Goal: Information Seeking & Learning: Learn about a topic

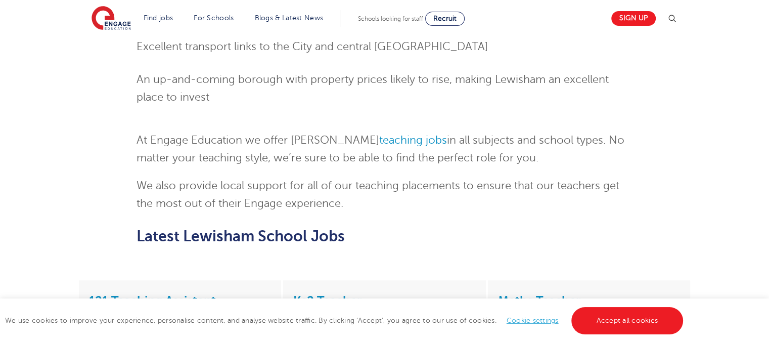
scroll to position [907, 0]
click at [357, 151] on p "At Engage Education we offer [PERSON_NAME] teaching jobs in all subjects and sc…" at bounding box center [384, 149] width 496 height 35
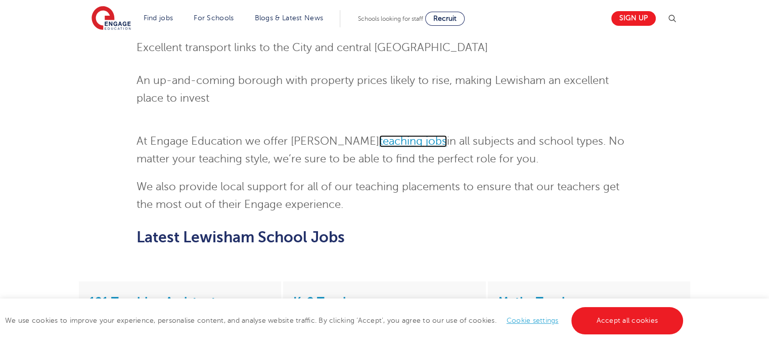
click at [379, 147] on link "teaching jobs" at bounding box center [413, 141] width 68 height 12
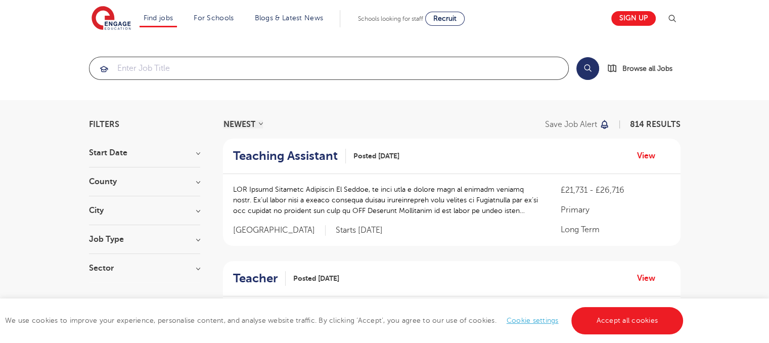
click at [251, 67] on input "search" at bounding box center [328, 68] width 479 height 22
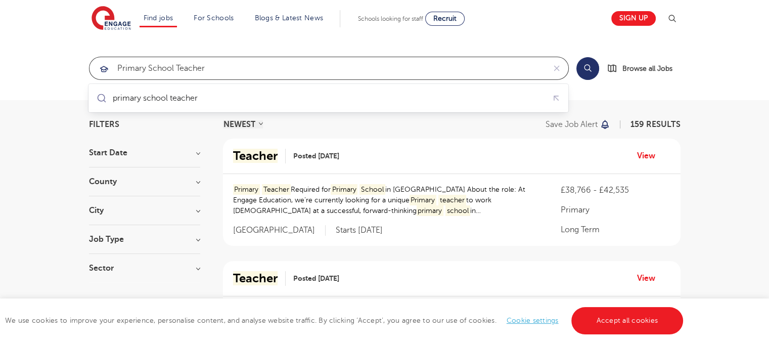
type input "primary school teacher"
click button "Submit" at bounding box center [0, 0] width 0 height 0
click at [578, 73] on button "Search" at bounding box center [587, 68] width 23 height 23
